Goal: Find specific page/section: Find specific page/section

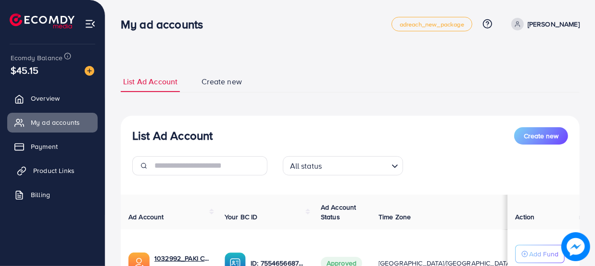
click at [48, 168] on span "Product Links" at bounding box center [53, 171] width 41 height 10
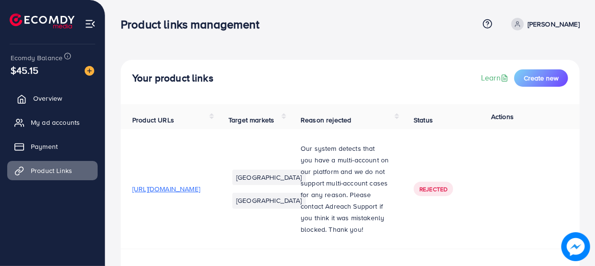
click at [40, 101] on span "Overview" at bounding box center [47, 98] width 29 height 10
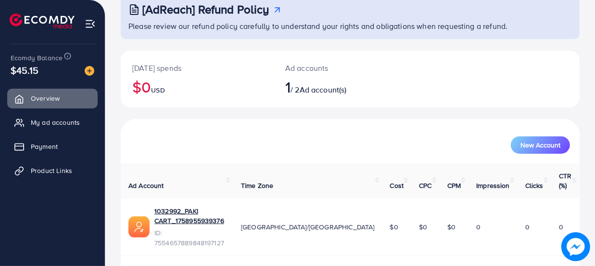
scroll to position [65, 0]
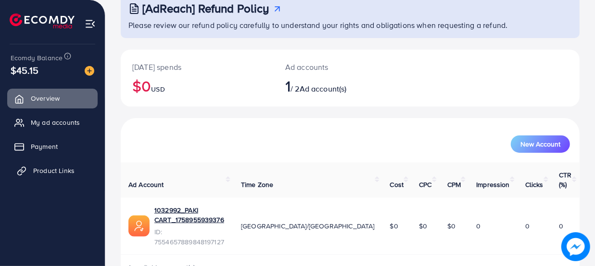
click at [49, 169] on span "Product Links" at bounding box center [53, 171] width 41 height 10
